Goal: Task Accomplishment & Management: Use online tool/utility

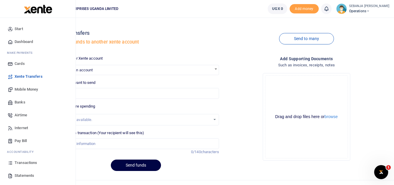
click at [22, 27] on span "Start" at bounding box center [19, 29] width 8 height 6
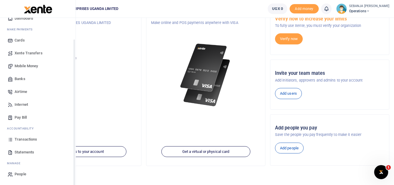
scroll to position [101, 0]
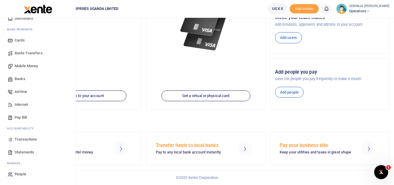
click at [26, 117] on span "Pay Bill" at bounding box center [21, 117] width 12 height 6
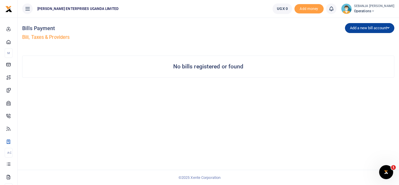
click at [387, 27] on icon "button" at bounding box center [388, 28] width 2 height 4
drag, startPoint x: 324, startPoint y: 93, endPoint x: 301, endPoint y: 86, distance: 23.6
click at [323, 94] on div "Bills Payment Bill, Taxes & Providers Add a new bill account UEDCL NWSC URA KCC…" at bounding box center [208, 101] width 381 height 167
